Goal: Browse casually: Explore the website without a specific task or goal

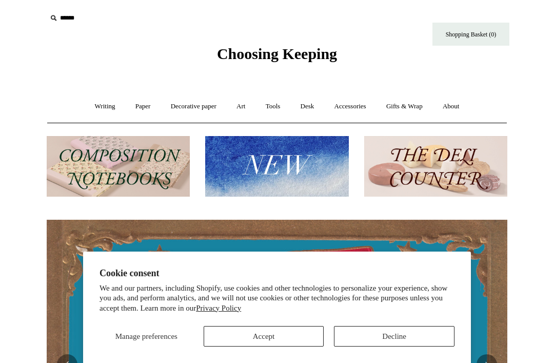
click at [383, 336] on button "Decline" at bounding box center [394, 336] width 121 height 21
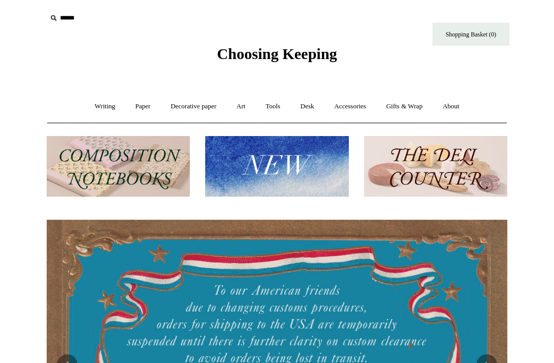
scroll to position [0, 314]
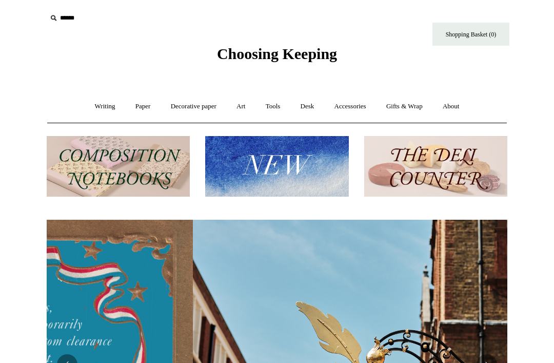
click at [259, 170] on img at bounding box center [276, 166] width 143 height 61
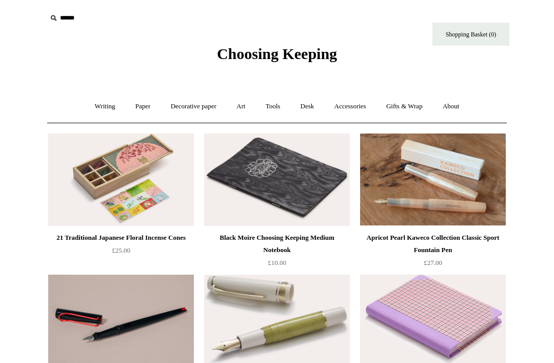
click at [184, 106] on link "Decorative paper +" at bounding box center [194, 106] width 64 height 27
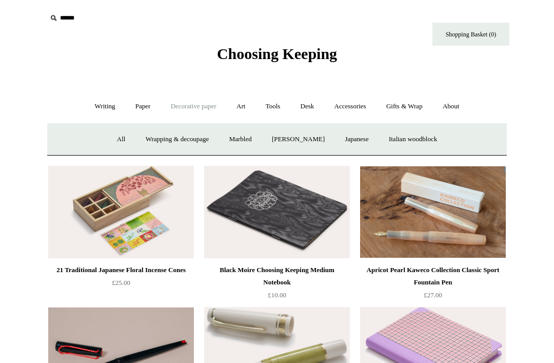
click at [292, 141] on link "[PERSON_NAME]" at bounding box center [298, 139] width 71 height 27
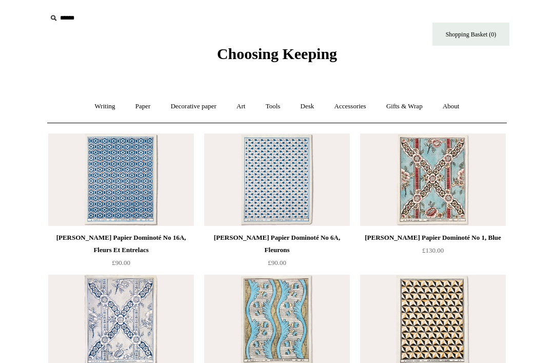
click at [136, 104] on link "Paper +" at bounding box center [143, 106] width 34 height 27
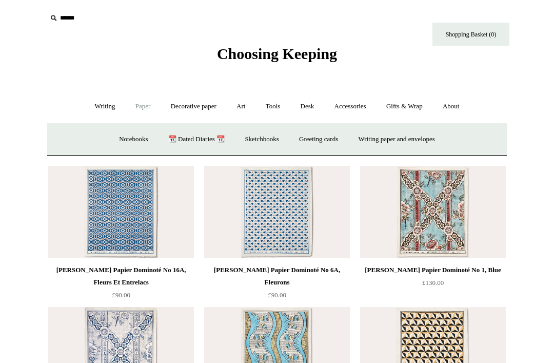
click at [398, 102] on link "Gifts & Wrap +" at bounding box center [404, 106] width 55 height 27
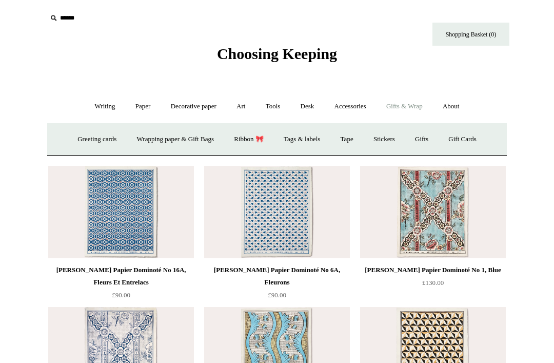
click at [404, 108] on link "Gifts & Wrap -" at bounding box center [404, 106] width 55 height 27
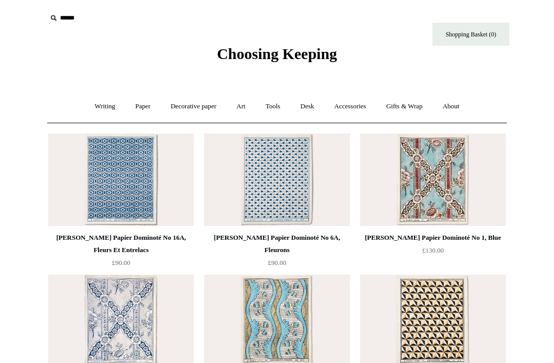
click at [410, 110] on link "Gifts & Wrap +" at bounding box center [404, 106] width 55 height 27
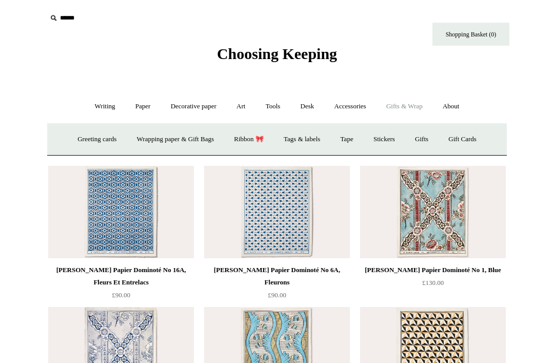
click at [159, 137] on link "Wrapping paper & Gift Bags" at bounding box center [175, 139] width 95 height 27
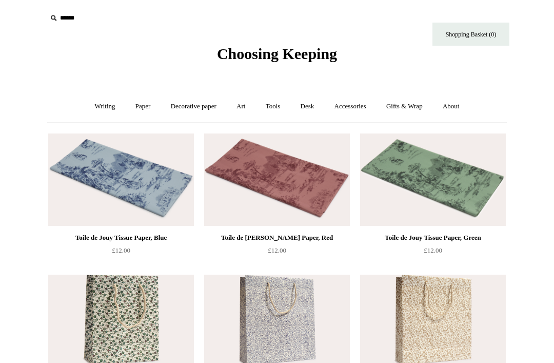
click at [137, 104] on link "Paper +" at bounding box center [143, 106] width 34 height 27
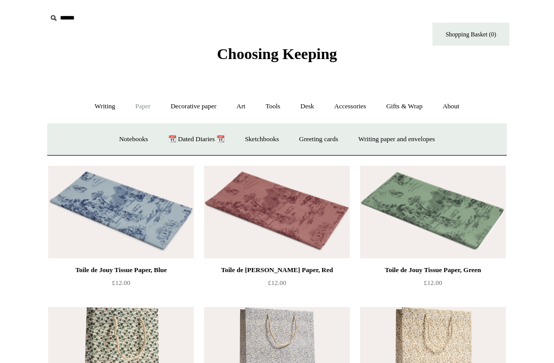
click at [95, 107] on link "Writing +" at bounding box center [105, 106] width 39 height 27
click at [246, 107] on link "Art +" at bounding box center [240, 106] width 27 height 27
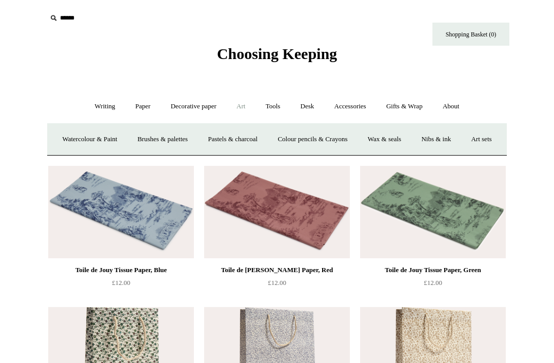
click at [356, 103] on link "Accessories +" at bounding box center [350, 106] width 50 height 27
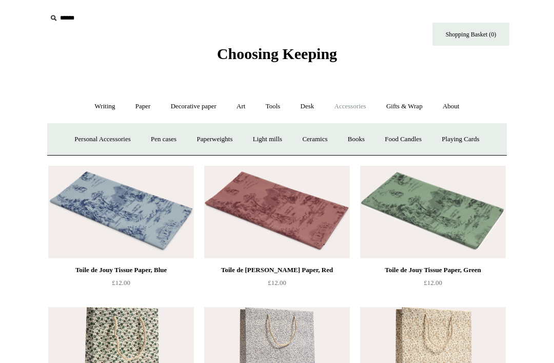
click at [139, 105] on link "Paper +" at bounding box center [143, 106] width 34 height 27
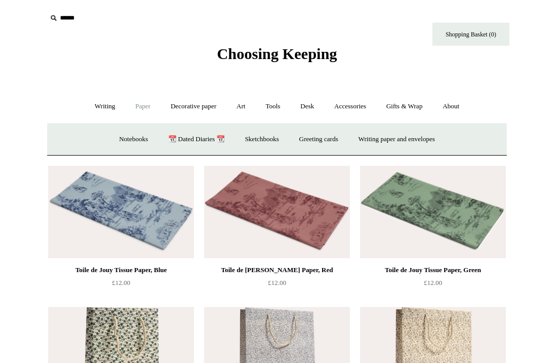
click at [97, 110] on link "Writing +" at bounding box center [105, 106] width 39 height 27
click at [413, 112] on link "Gifts & Wrap +" at bounding box center [404, 106] width 55 height 27
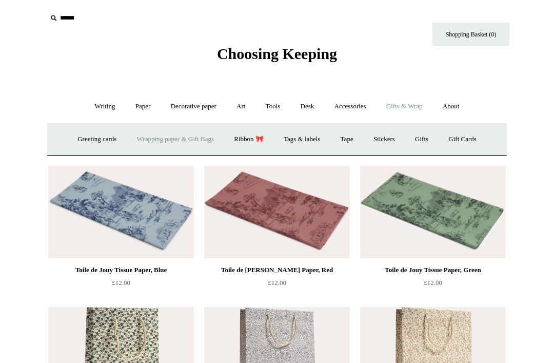
click at [352, 103] on link "Accessories +" at bounding box center [350, 106] width 50 height 27
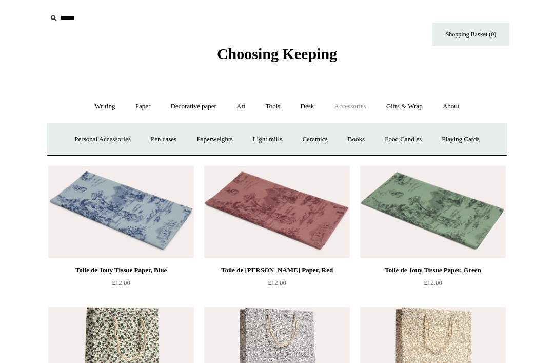
click at [407, 138] on link "Food Candles" at bounding box center [402, 139] width 55 height 27
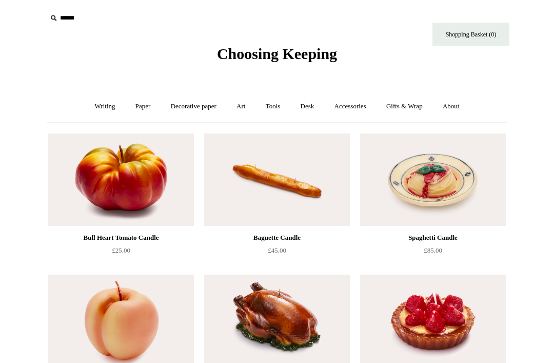
click at [409, 104] on link "Gifts & Wrap +" at bounding box center [404, 106] width 55 height 27
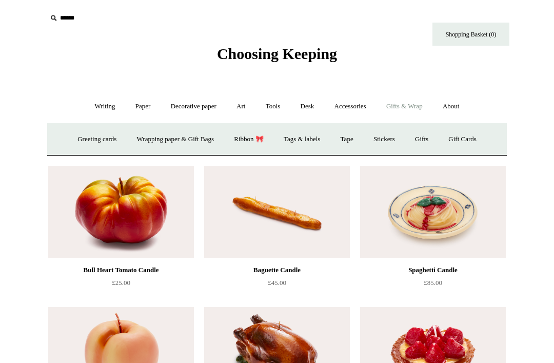
click at [431, 138] on link "Gifts +" at bounding box center [422, 139] width 32 height 27
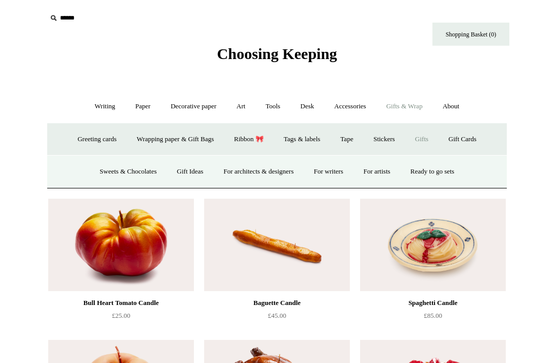
click at [310, 106] on link "Desk +" at bounding box center [307, 106] width 32 height 27
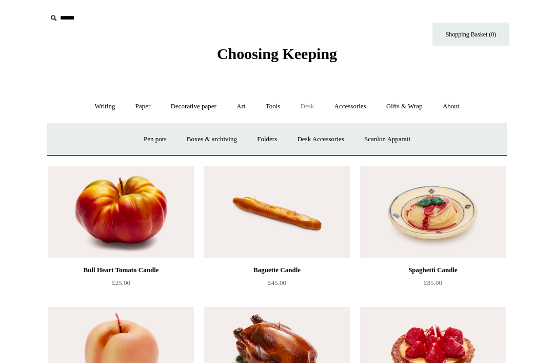
click at [145, 139] on link "Pen pots" at bounding box center [154, 139] width 41 height 27
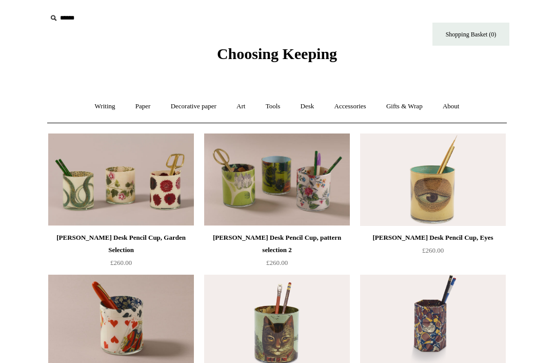
click at [203, 107] on link "Decorative paper +" at bounding box center [194, 106] width 64 height 27
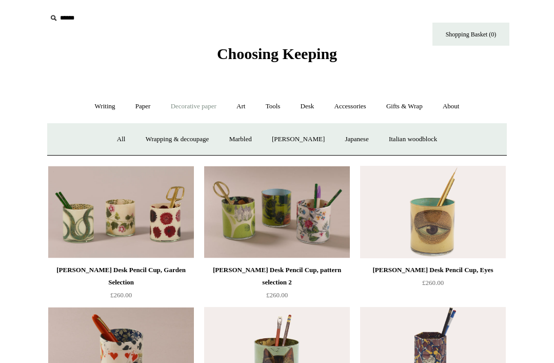
click at [185, 141] on link "Wrapping & decoupage" at bounding box center [177, 139] width 82 height 27
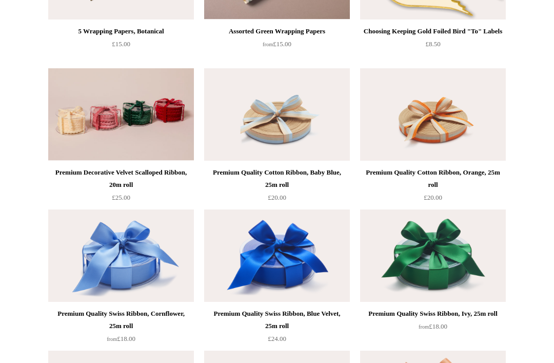
scroll to position [1334, 0]
